Goal: Use online tool/utility: Utilize a website feature to perform a specific function

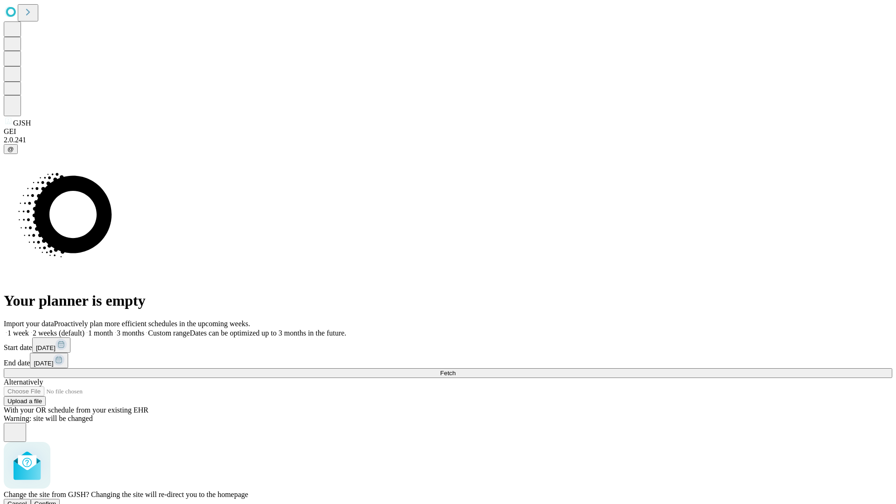
click at [56, 500] on span "Confirm" at bounding box center [46, 503] width 22 height 7
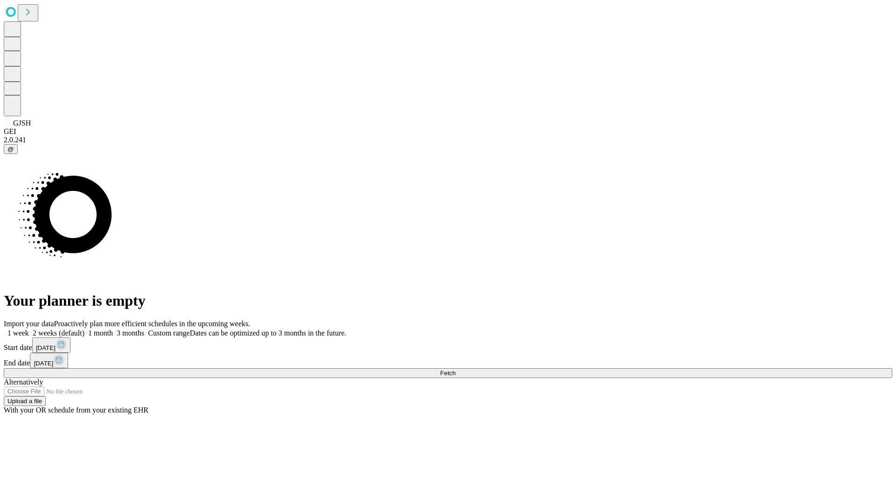
click at [84, 329] on label "2 weeks (default)" at bounding box center [57, 333] width 56 height 8
click at [456, 370] on span "Fetch" at bounding box center [447, 373] width 15 height 7
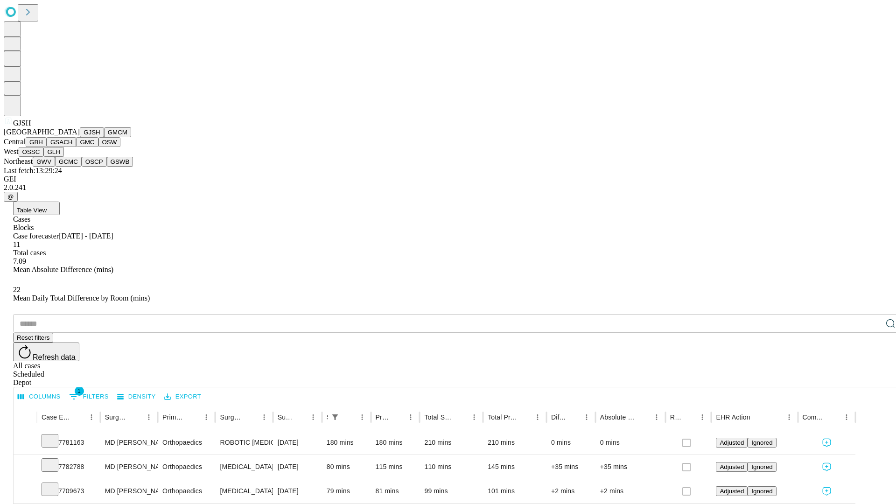
click at [104, 137] on button "GMCM" at bounding box center [117, 132] width 27 height 10
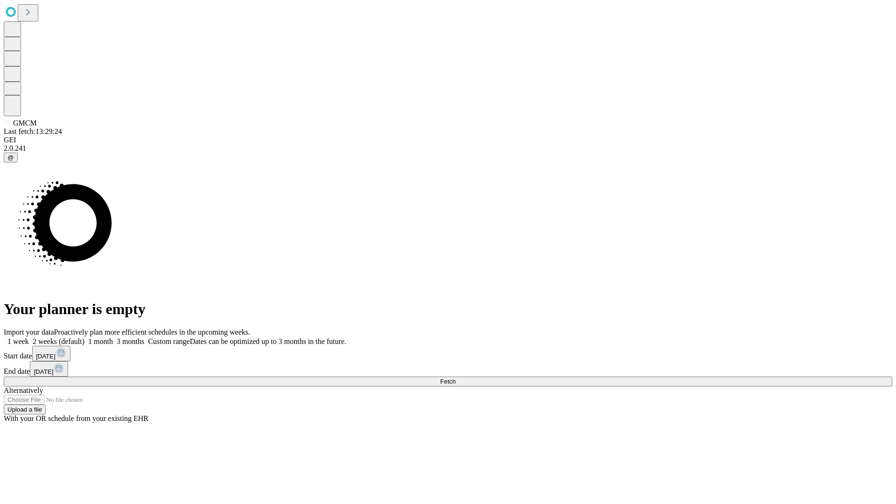
click at [84, 337] on label "2 weeks (default)" at bounding box center [57, 341] width 56 height 8
click at [456, 378] on span "Fetch" at bounding box center [447, 381] width 15 height 7
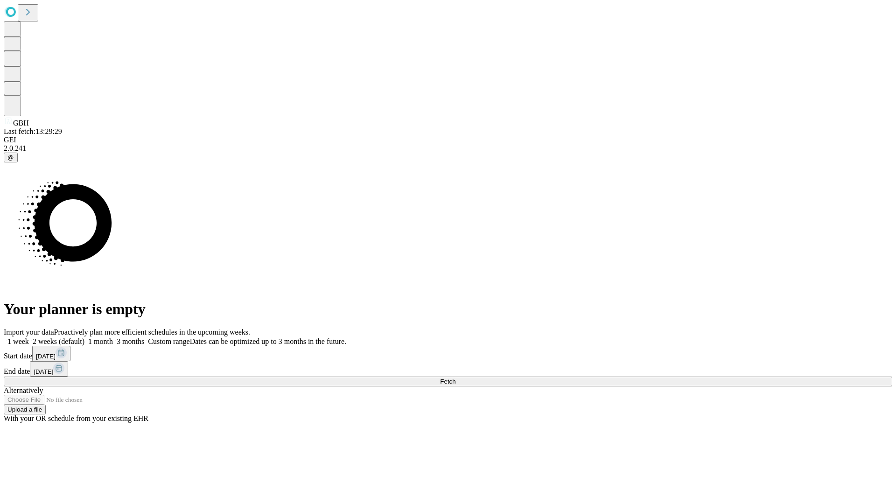
click at [84, 337] on label "2 weeks (default)" at bounding box center [57, 341] width 56 height 8
click at [456, 378] on span "Fetch" at bounding box center [447, 381] width 15 height 7
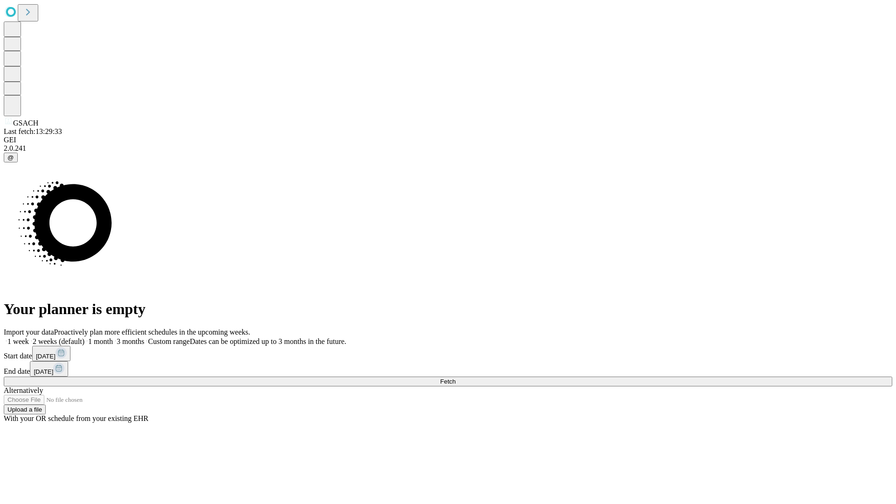
click at [84, 337] on label "2 weeks (default)" at bounding box center [57, 341] width 56 height 8
click at [456, 378] on span "Fetch" at bounding box center [447, 381] width 15 height 7
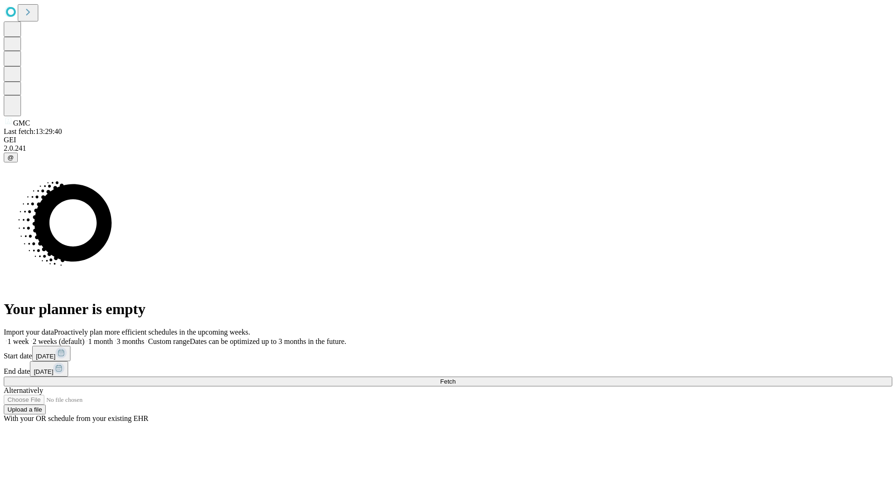
click at [84, 337] on label "2 weeks (default)" at bounding box center [57, 341] width 56 height 8
click at [456, 378] on span "Fetch" at bounding box center [447, 381] width 15 height 7
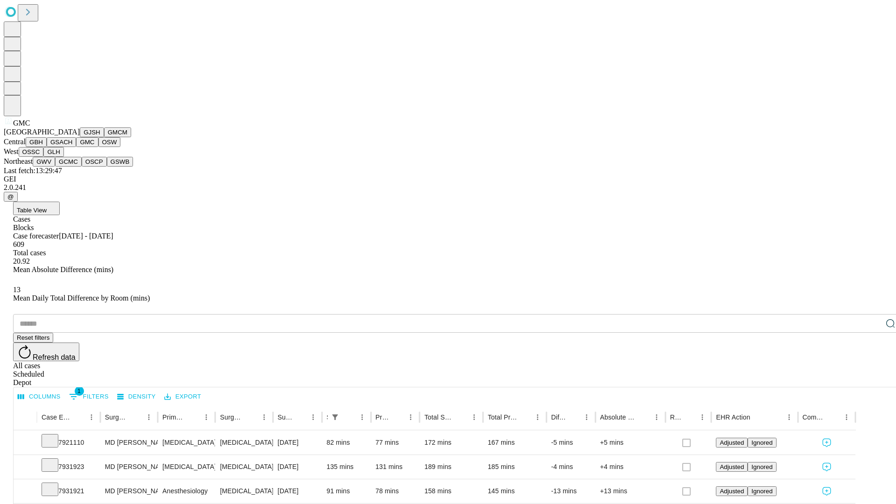
click at [98, 147] on button "OSW" at bounding box center [109, 142] width 22 height 10
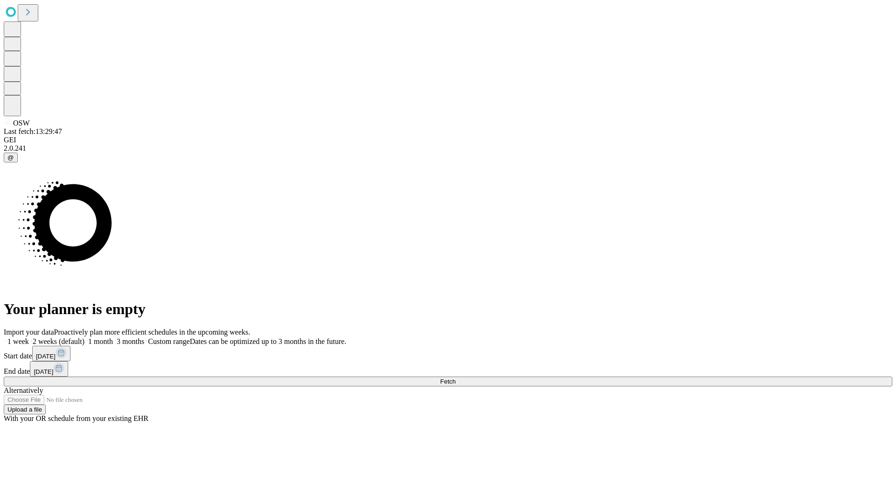
click at [84, 337] on label "2 weeks (default)" at bounding box center [57, 341] width 56 height 8
click at [456, 378] on span "Fetch" at bounding box center [447, 381] width 15 height 7
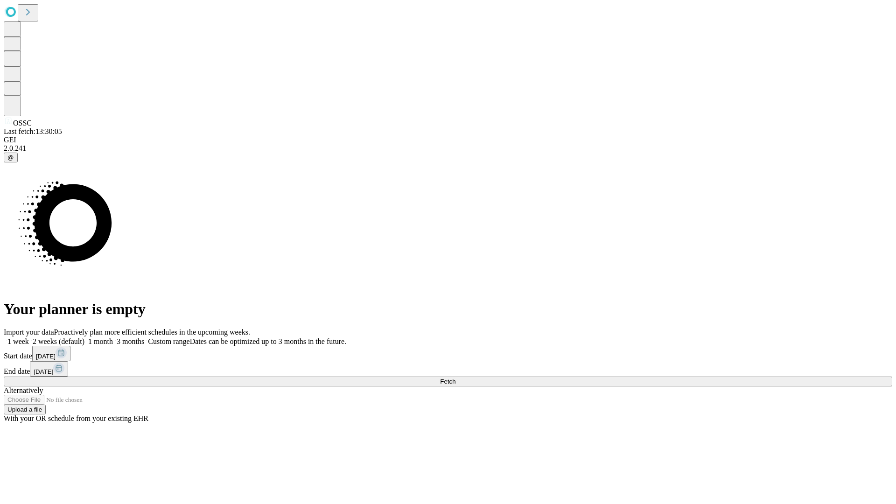
click at [84, 337] on label "2 weeks (default)" at bounding box center [57, 341] width 56 height 8
click at [456, 378] on span "Fetch" at bounding box center [447, 381] width 15 height 7
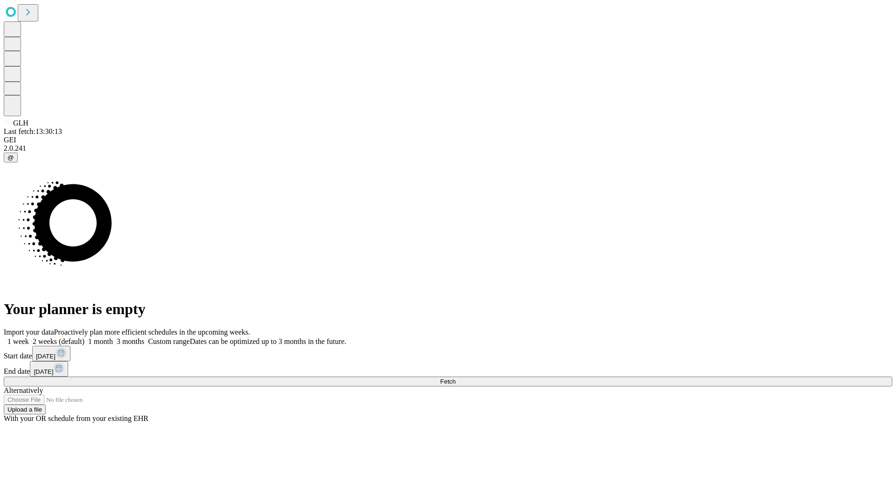
click at [84, 337] on label "2 weeks (default)" at bounding box center [57, 341] width 56 height 8
click at [456, 378] on span "Fetch" at bounding box center [447, 381] width 15 height 7
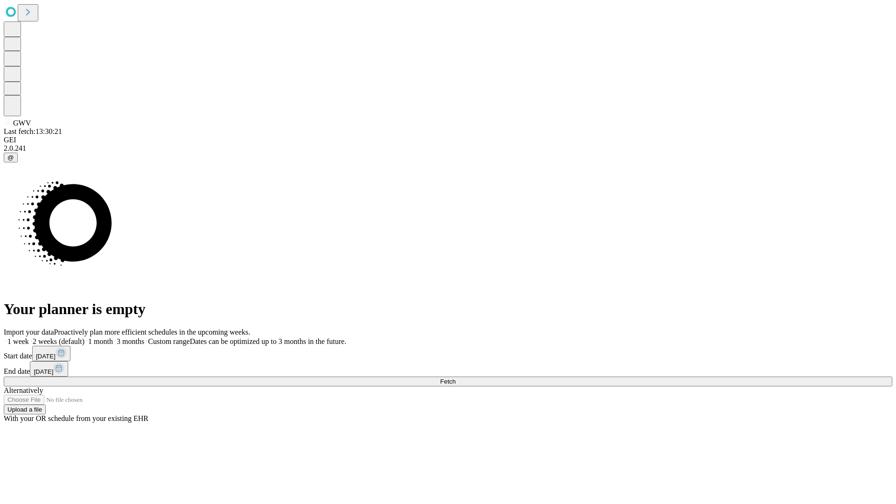
click at [84, 337] on label "2 weeks (default)" at bounding box center [57, 341] width 56 height 8
click at [456, 378] on span "Fetch" at bounding box center [447, 381] width 15 height 7
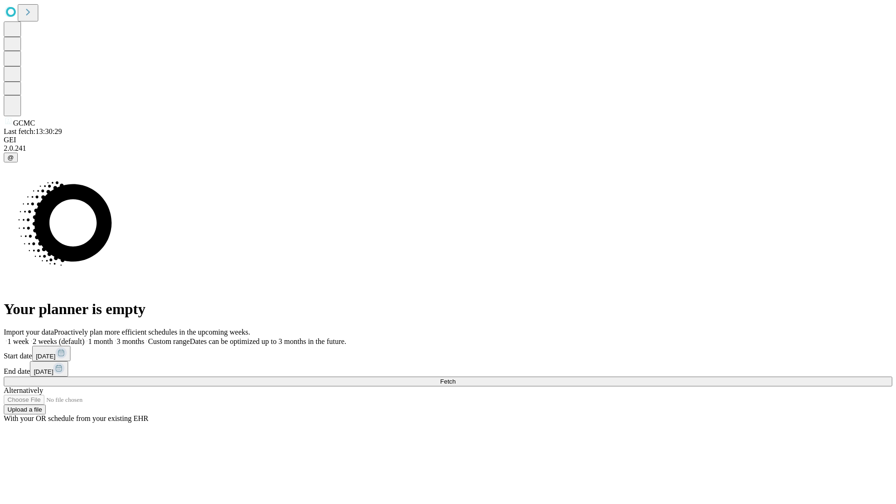
click at [456, 378] on span "Fetch" at bounding box center [447, 381] width 15 height 7
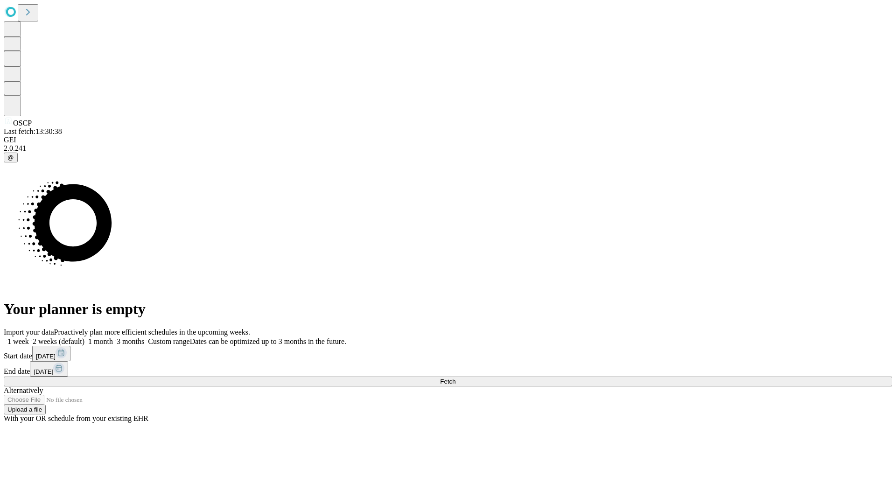
click at [84, 337] on label "2 weeks (default)" at bounding box center [57, 341] width 56 height 8
click at [456, 378] on span "Fetch" at bounding box center [447, 381] width 15 height 7
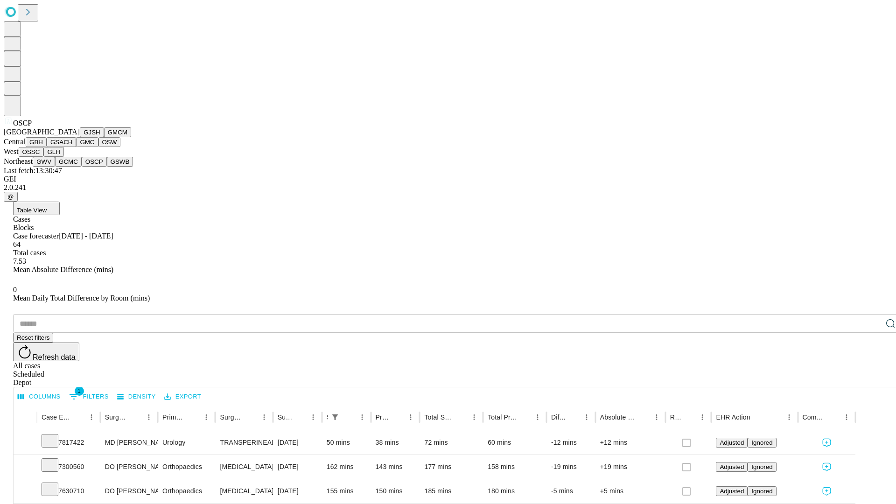
click at [107, 167] on button "GSWB" at bounding box center [120, 162] width 27 height 10
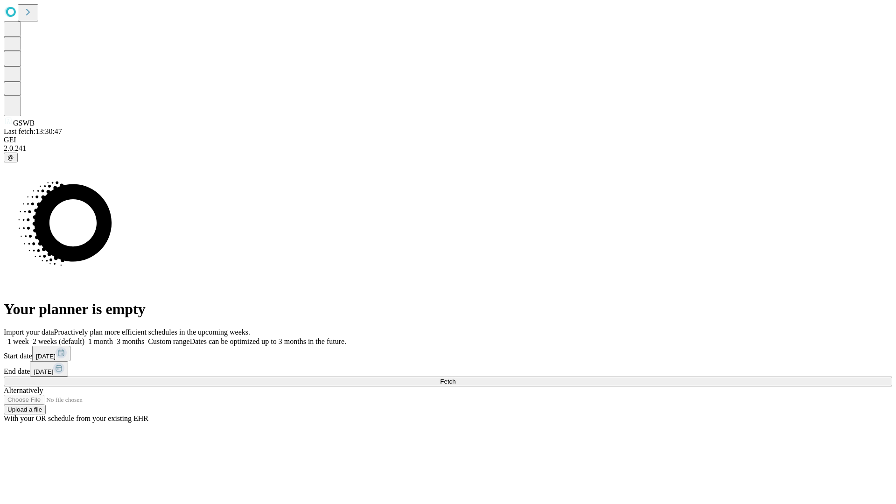
click at [84, 337] on label "2 weeks (default)" at bounding box center [57, 341] width 56 height 8
click at [456, 378] on span "Fetch" at bounding box center [447, 381] width 15 height 7
